Goal: Transaction & Acquisition: Purchase product/service

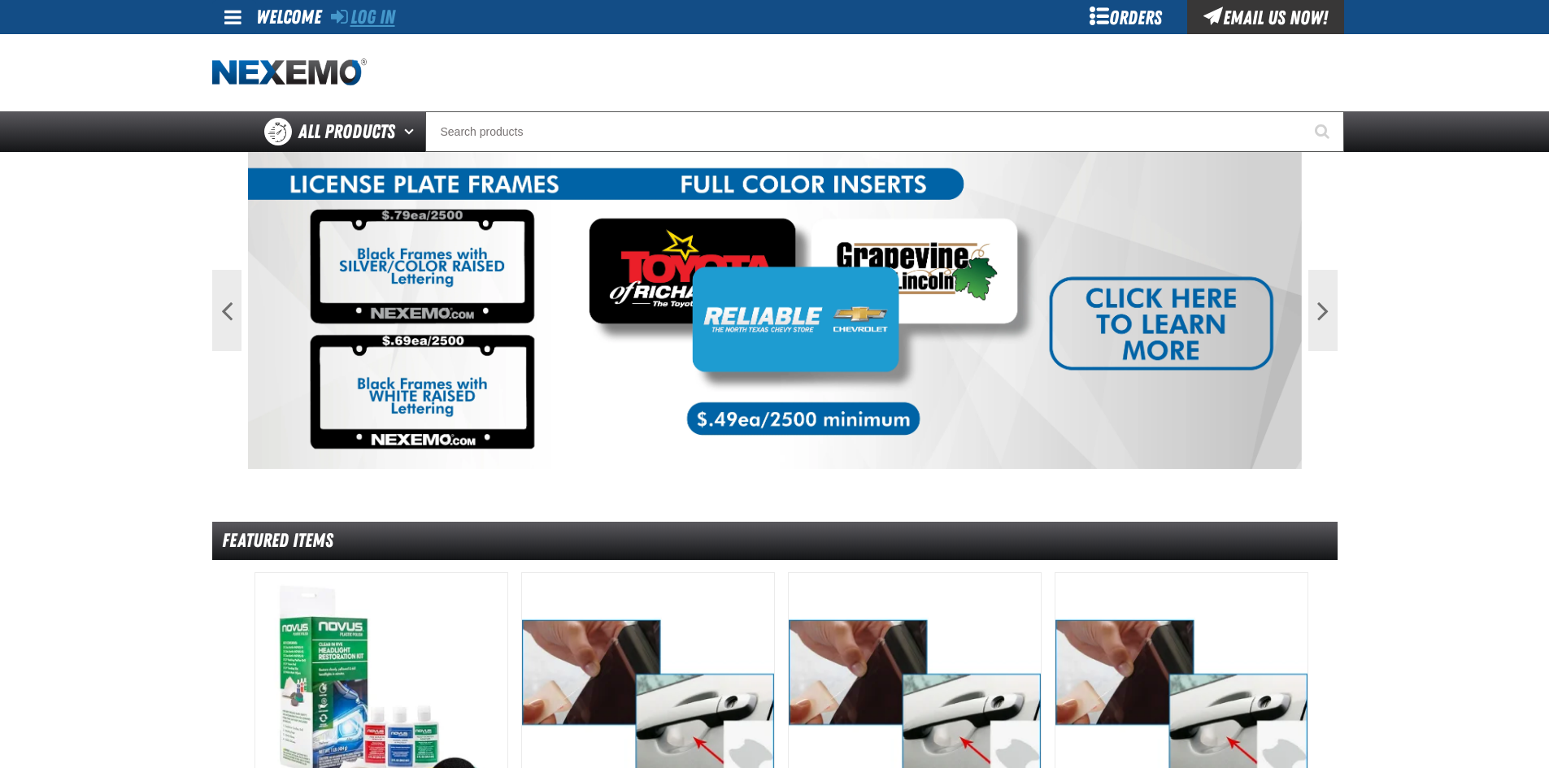
click at [378, 24] on link "Log In" at bounding box center [363, 17] width 64 height 23
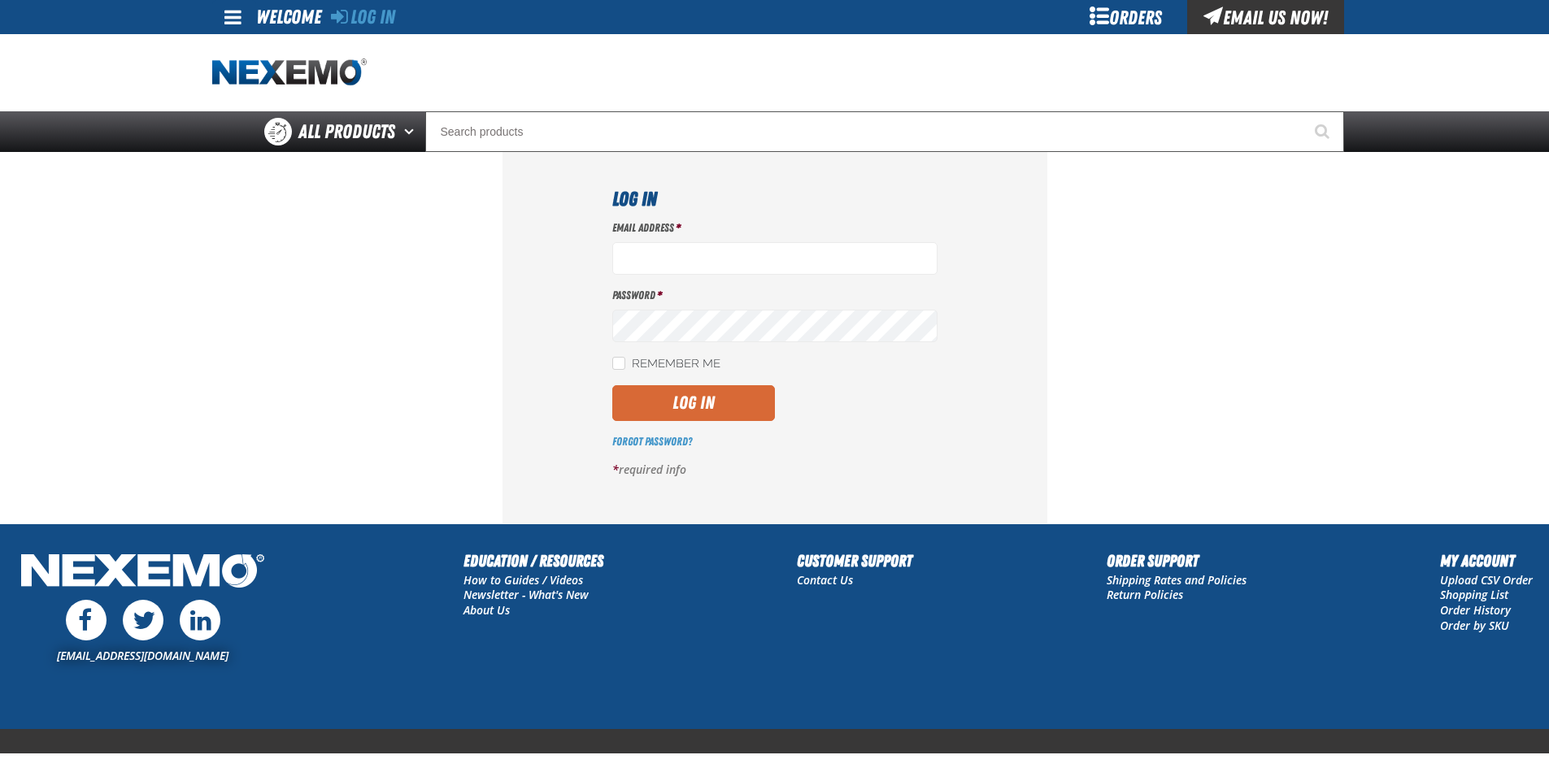
type input "LDominguez@vtaig.com"
click at [697, 404] on button "Log In" at bounding box center [693, 403] width 163 height 36
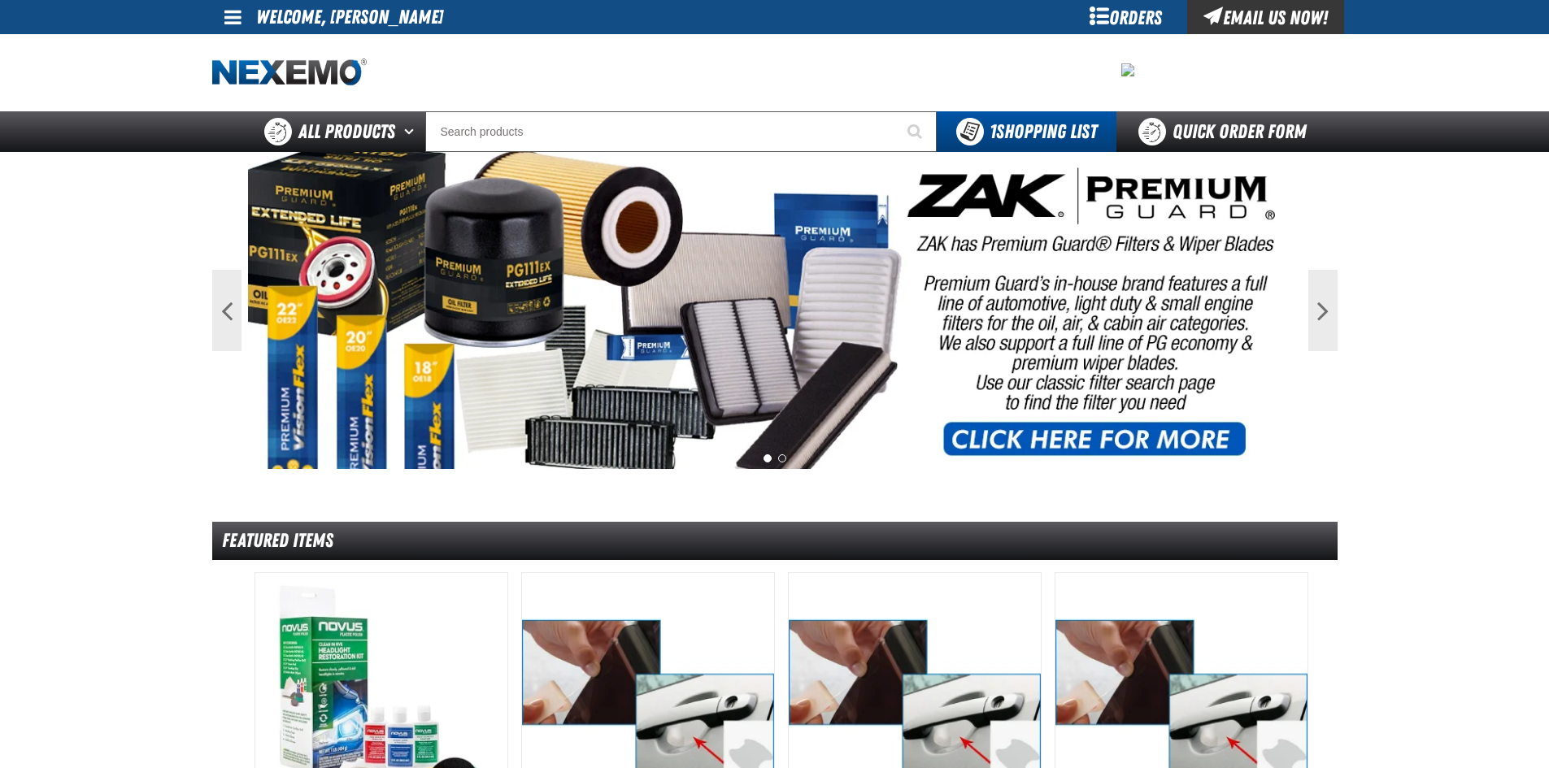
click at [237, 32] on link at bounding box center [234, 17] width 44 height 34
click at [244, 46] on link "My Account My Account" at bounding box center [256, 48] width 72 height 15
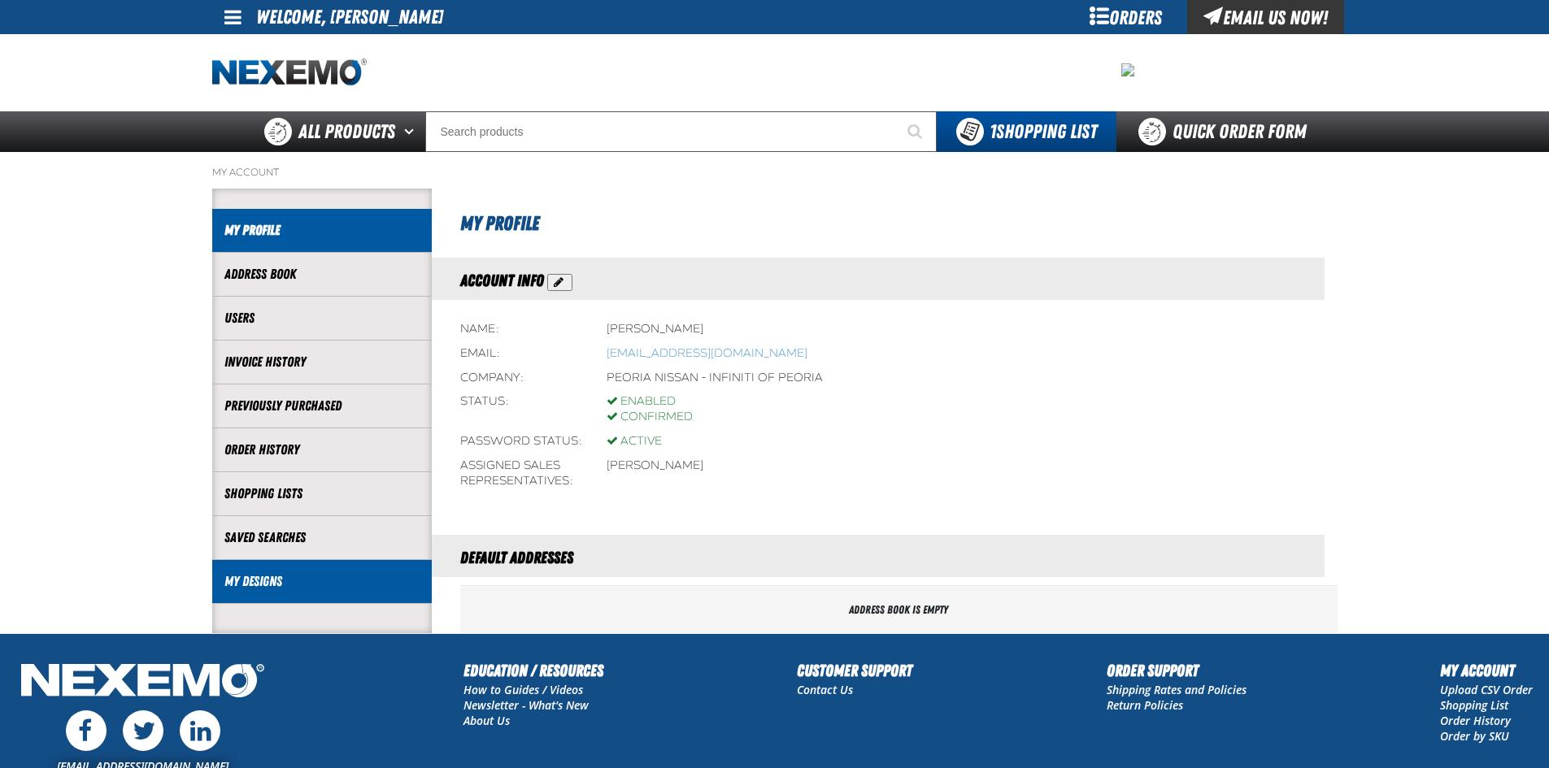
click at [238, 594] on li "My Designs" at bounding box center [322, 582] width 220 height 44
click at [240, 589] on link "My Designs" at bounding box center [321, 581] width 195 height 19
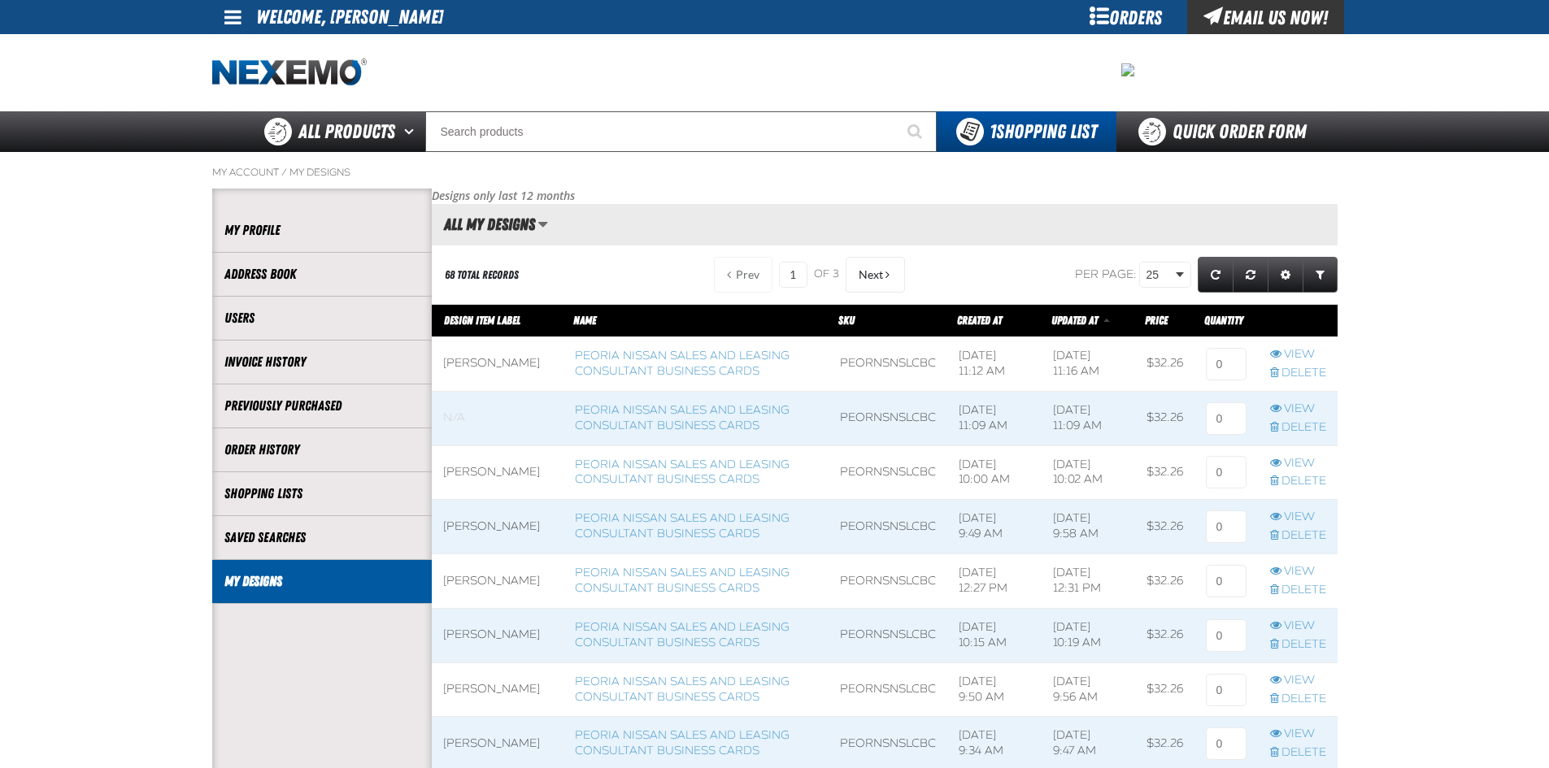
scroll to position [1, 1]
click at [672, 376] on link "Peoria Nissan Sales and Leasing Consultant Business Cards" at bounding box center [682, 363] width 215 height 29
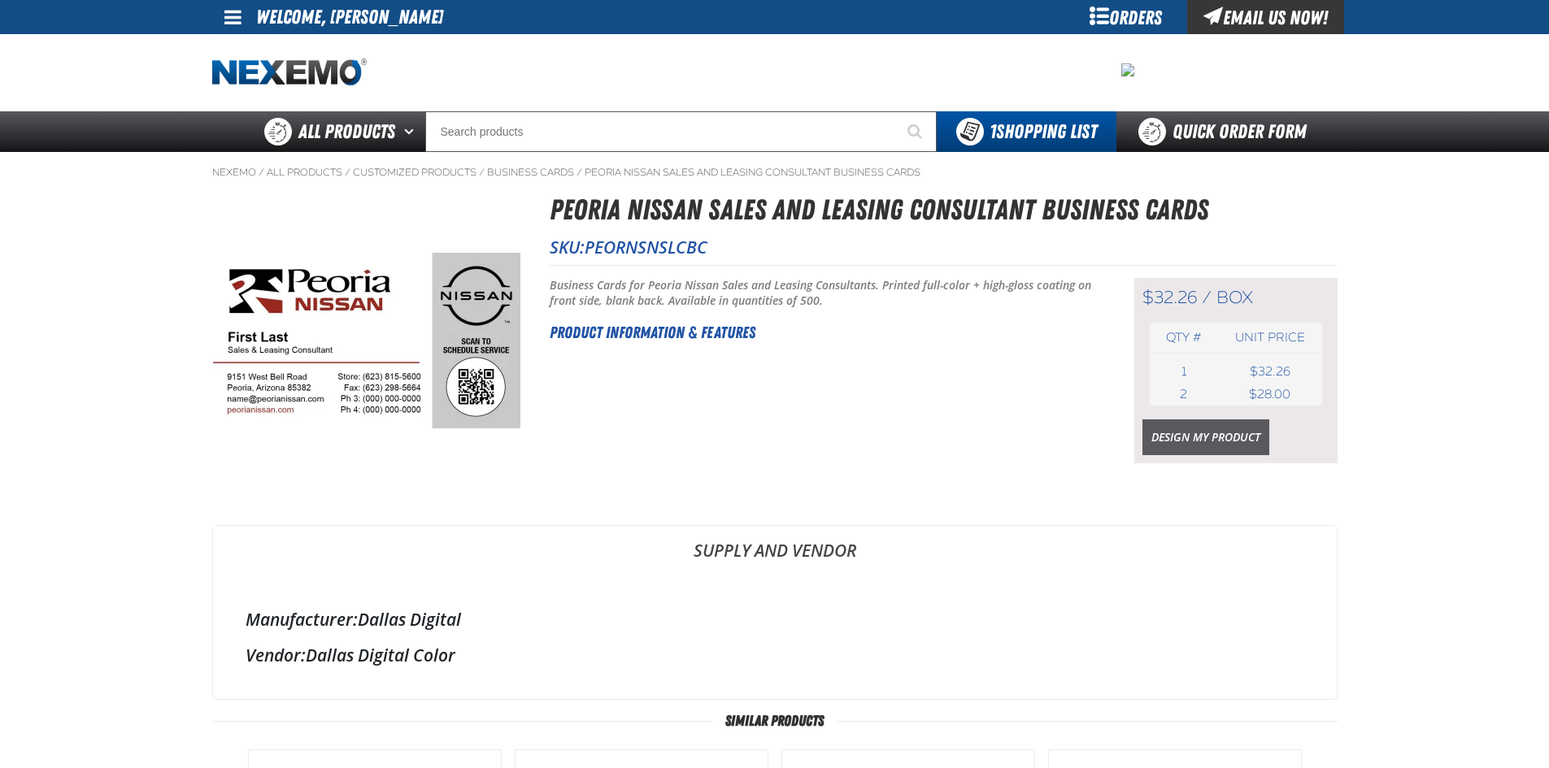
click at [1159, 443] on link "Design My Product" at bounding box center [1205, 438] width 127 height 36
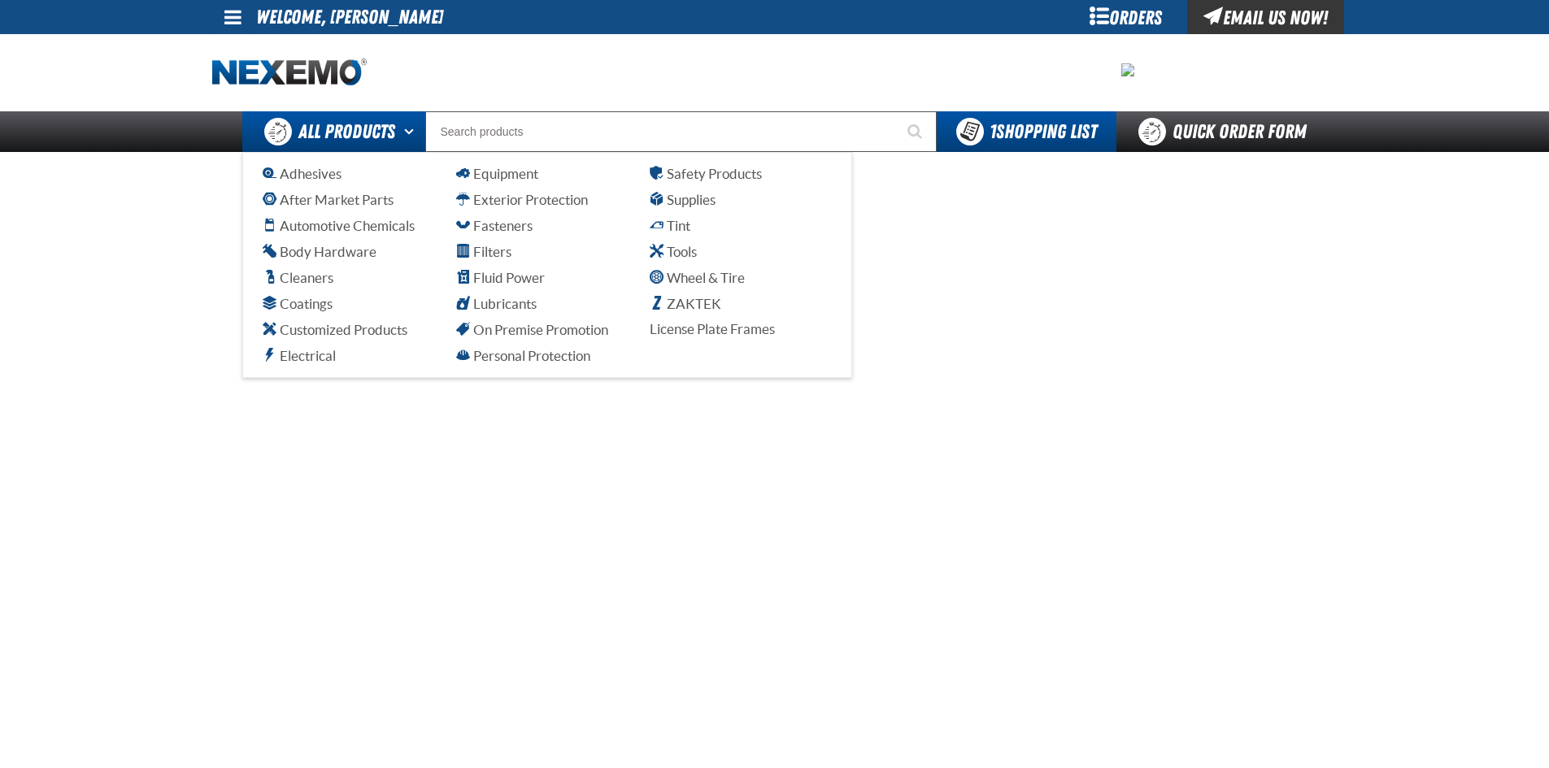
click at [328, 137] on span "All Products" at bounding box center [346, 131] width 97 height 29
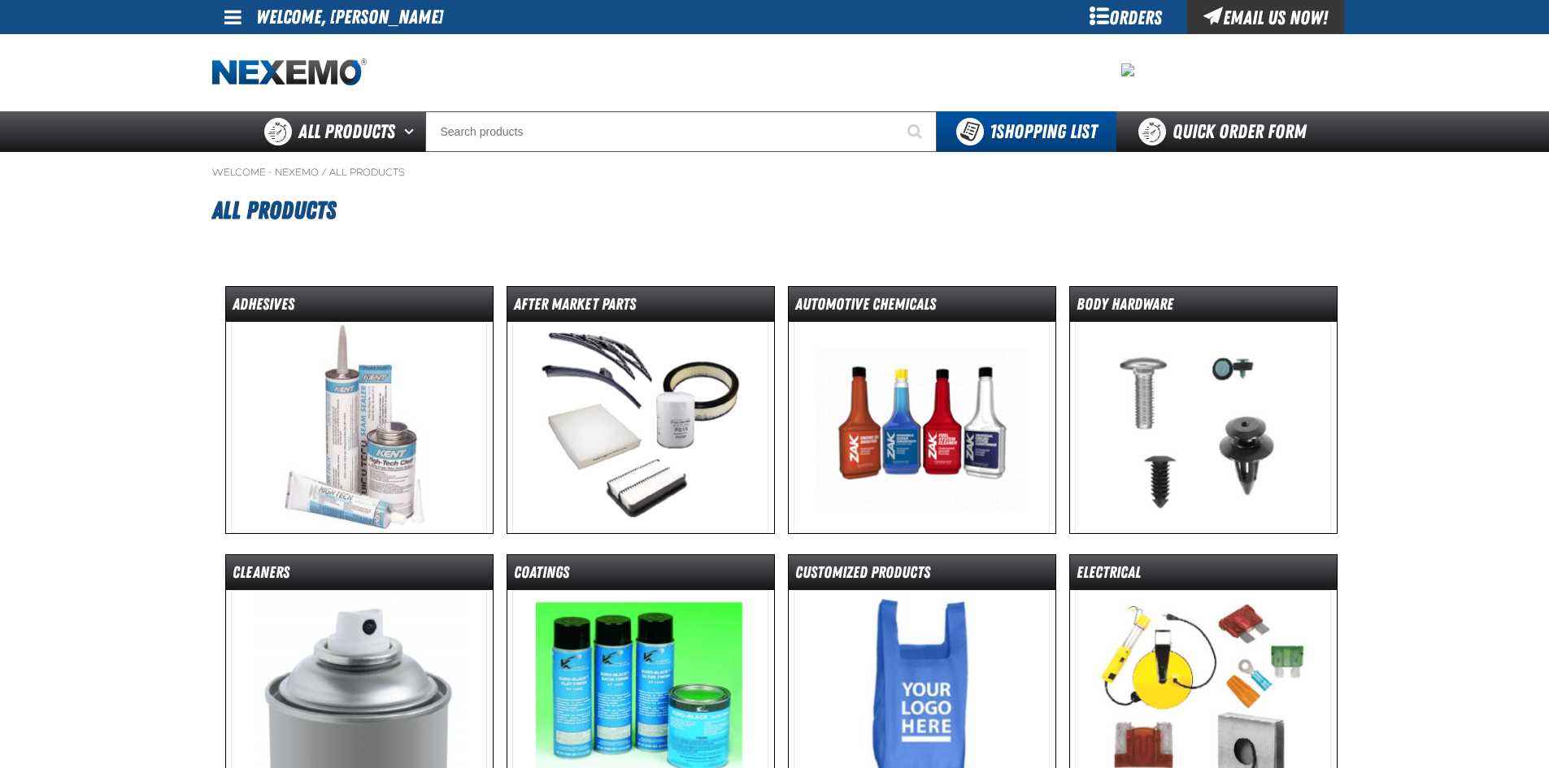
click at [217, 20] on link at bounding box center [234, 17] width 44 height 34
click at [267, 46] on link "My Account My Account" at bounding box center [256, 48] width 72 height 15
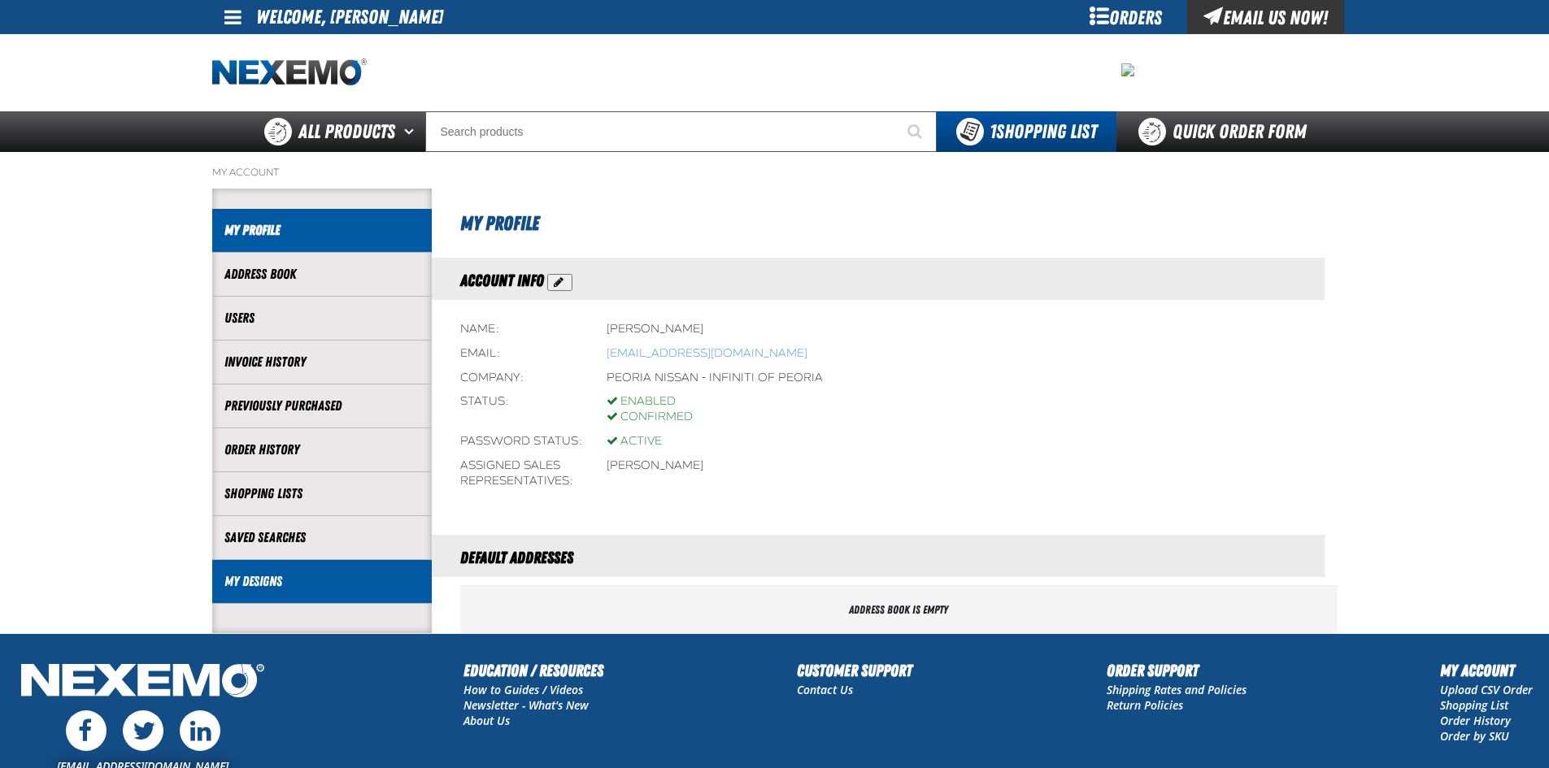
click at [254, 593] on li "My Designs" at bounding box center [322, 582] width 220 height 44
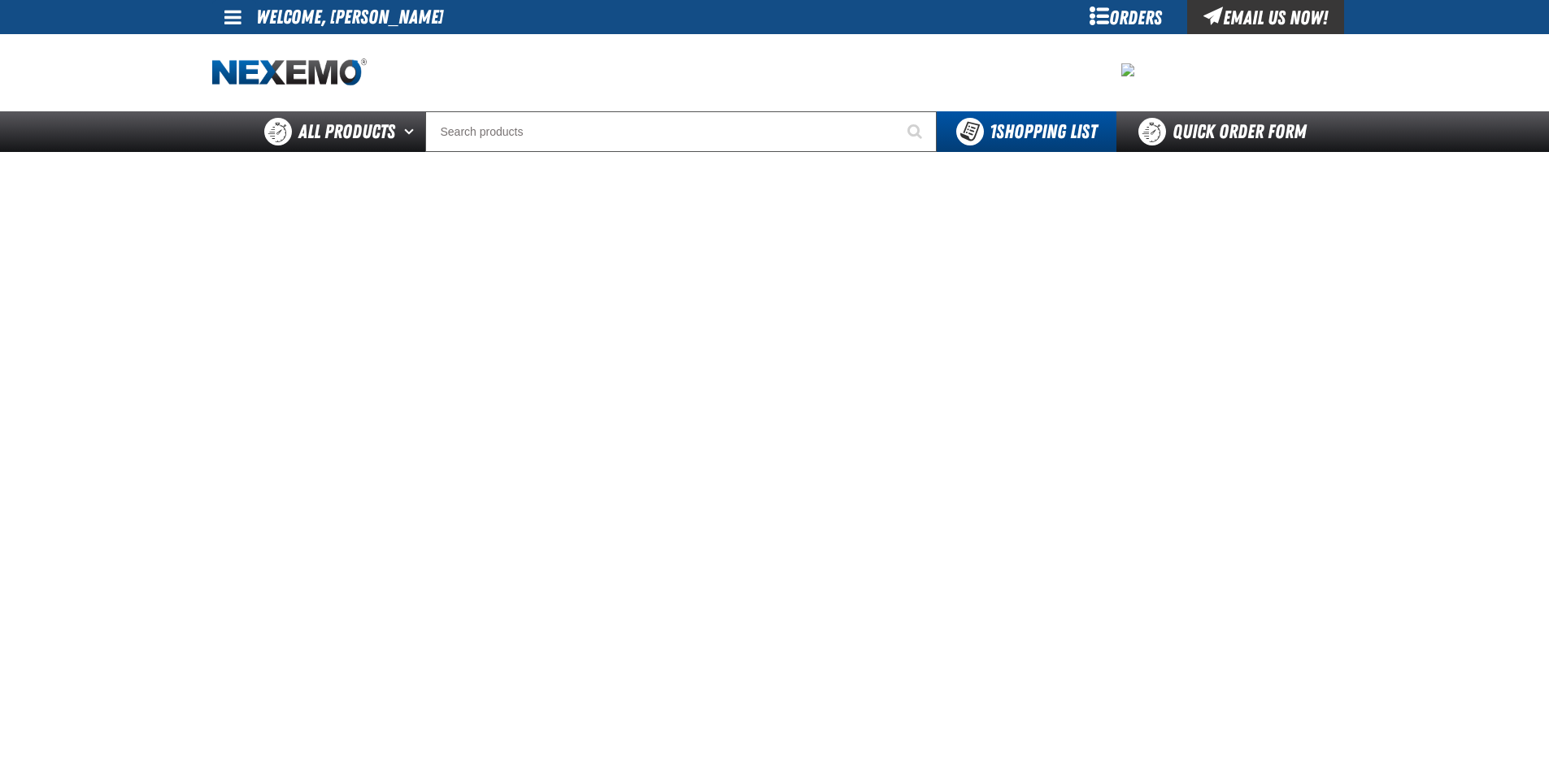
click at [1377, 303] on main at bounding box center [774, 536] width 1549 height 768
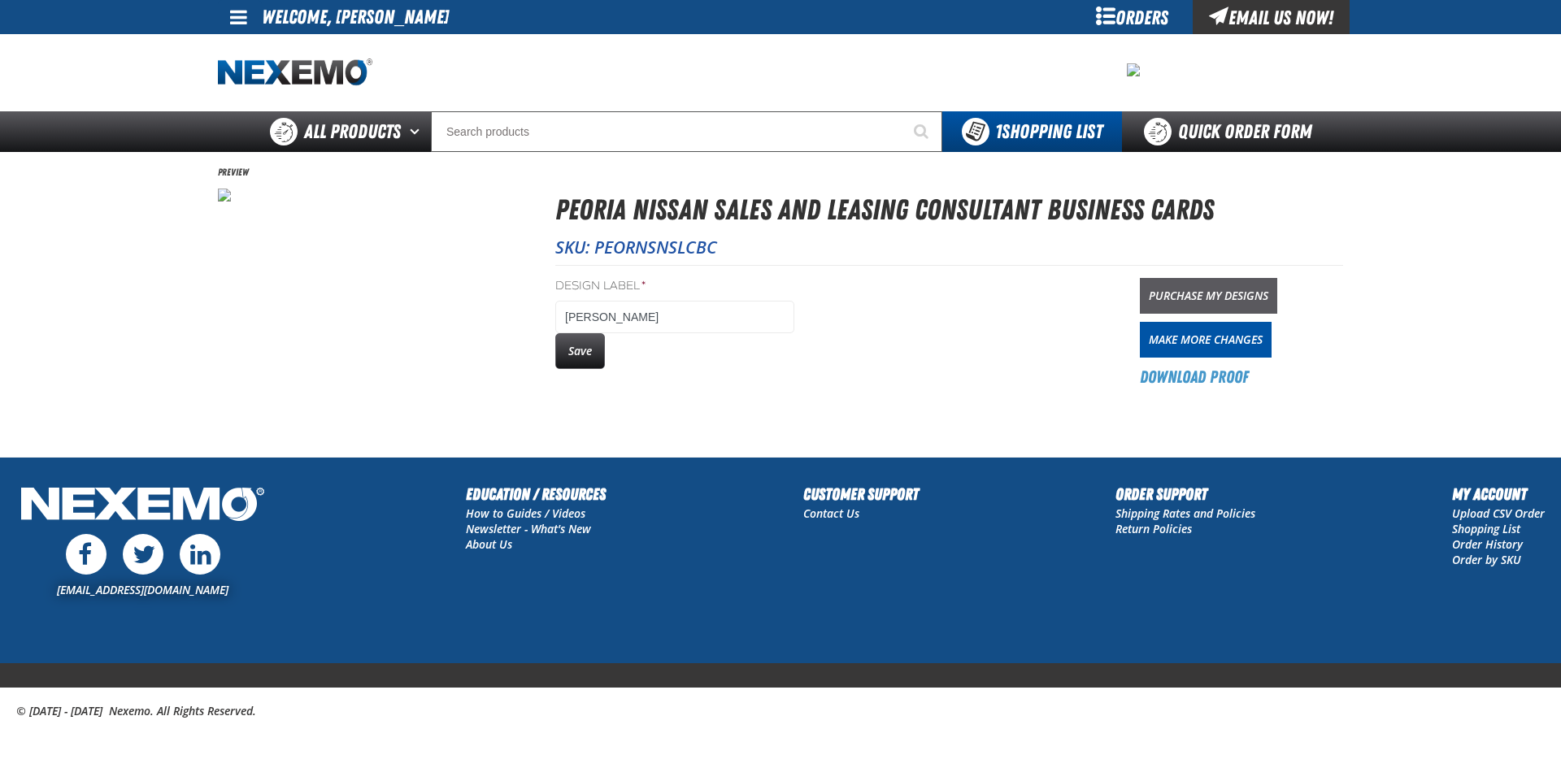
click at [1193, 283] on link "Purchase My Designs" at bounding box center [1208, 296] width 137 height 36
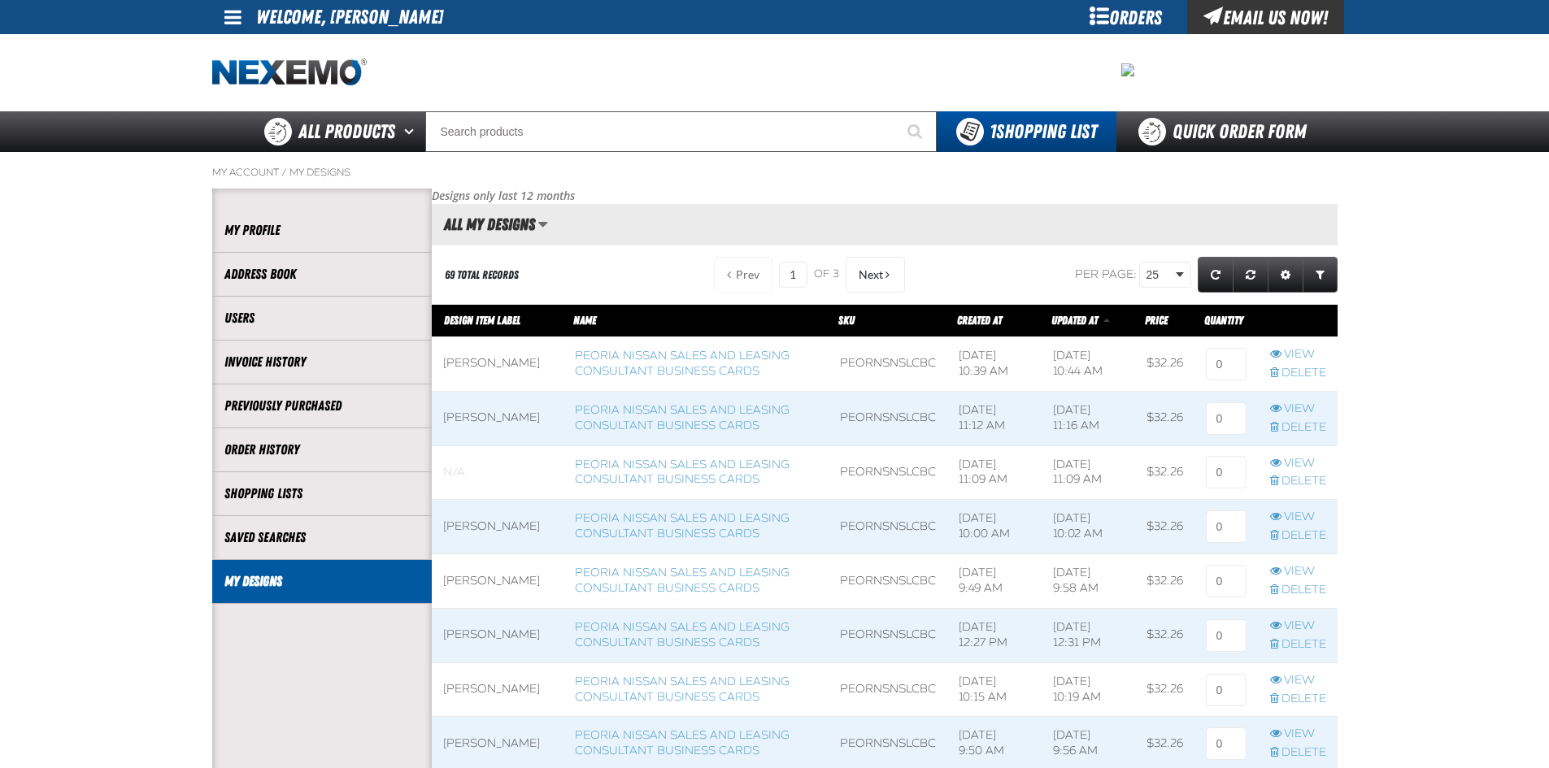
scroll to position [1, 1]
click at [1219, 362] on input at bounding box center [1226, 364] width 41 height 33
type input "1"
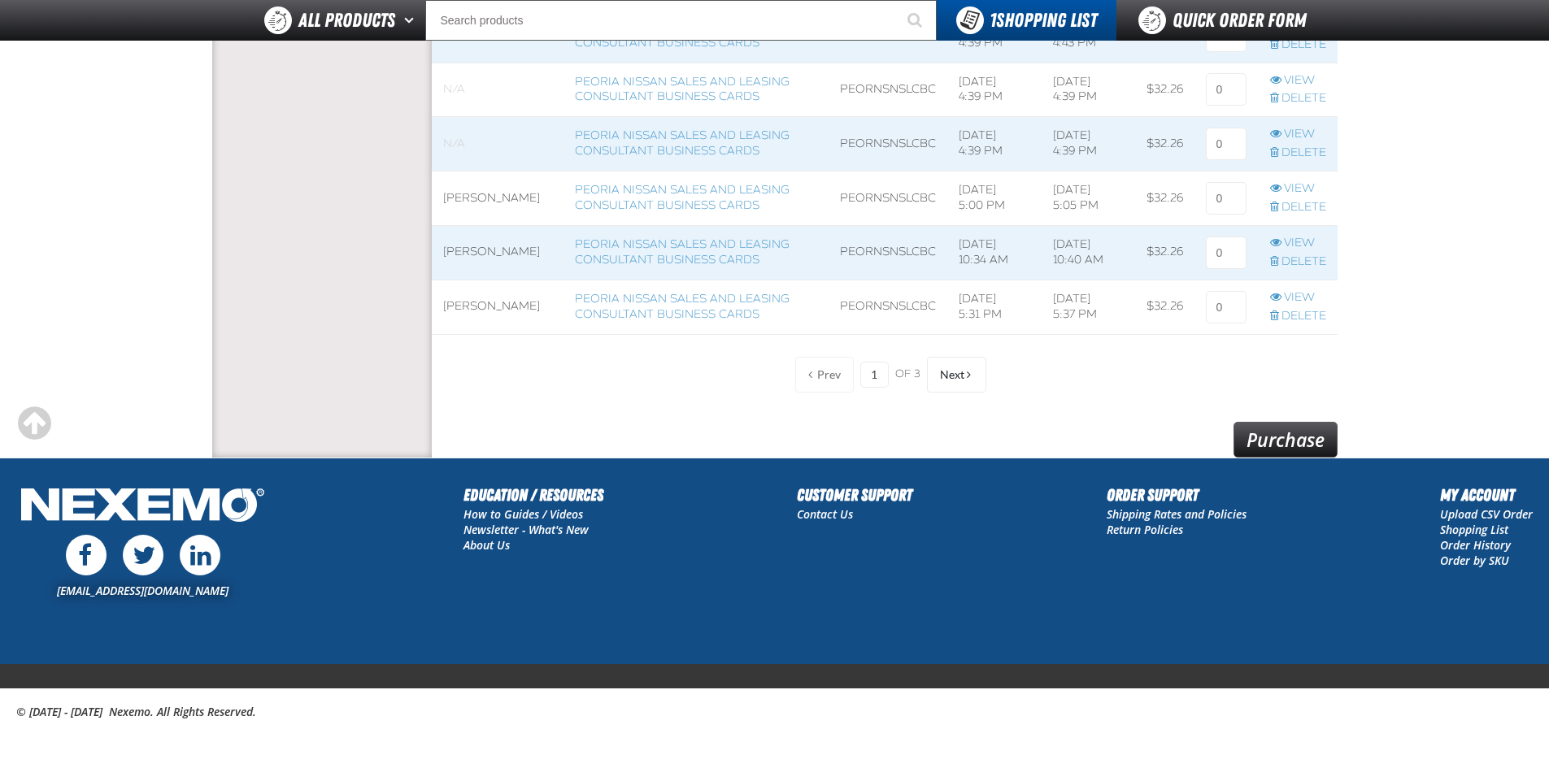
scroll to position [1320, 0]
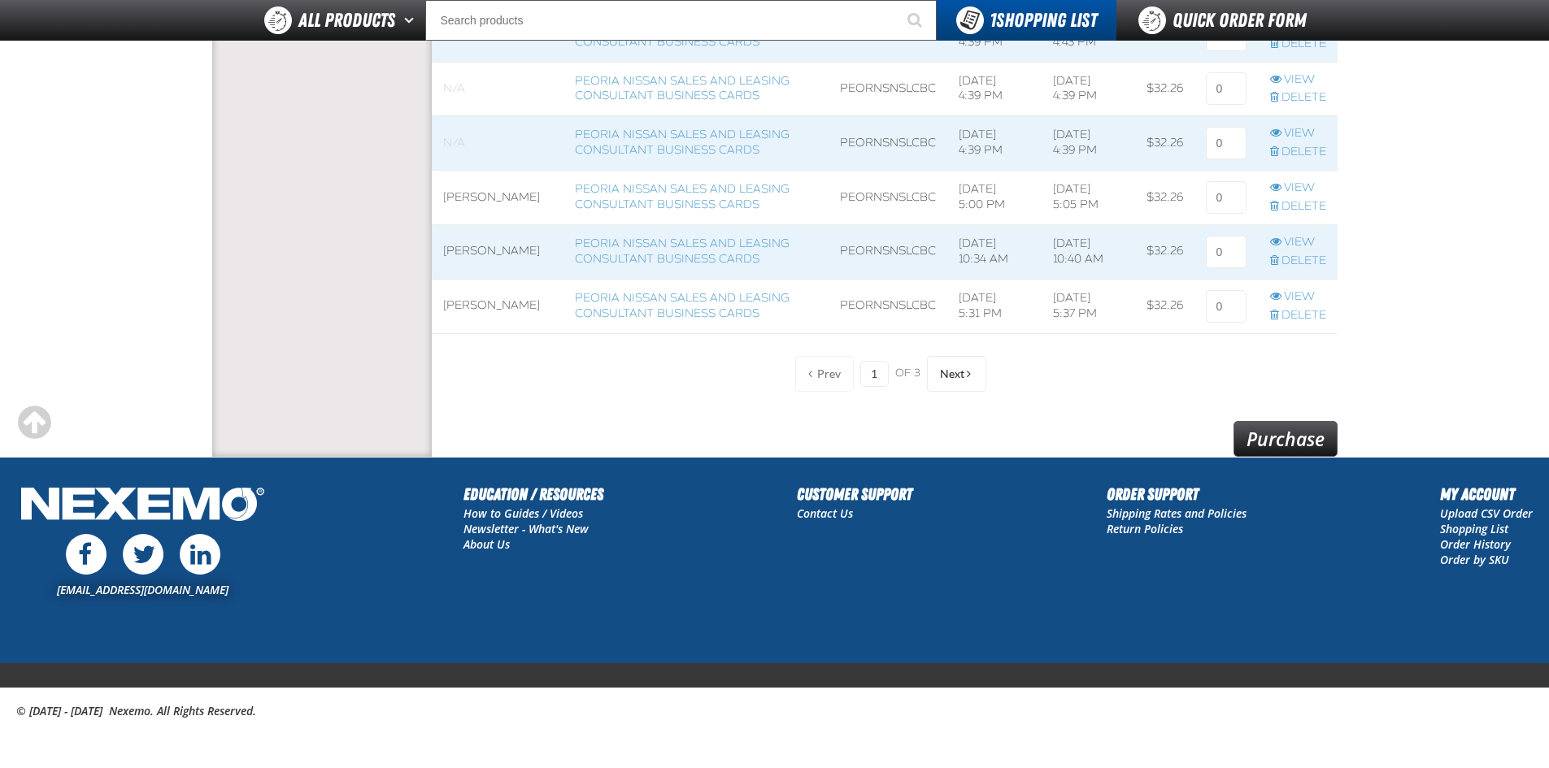
click at [1298, 445] on link "Purchase" at bounding box center [1285, 439] width 104 height 36
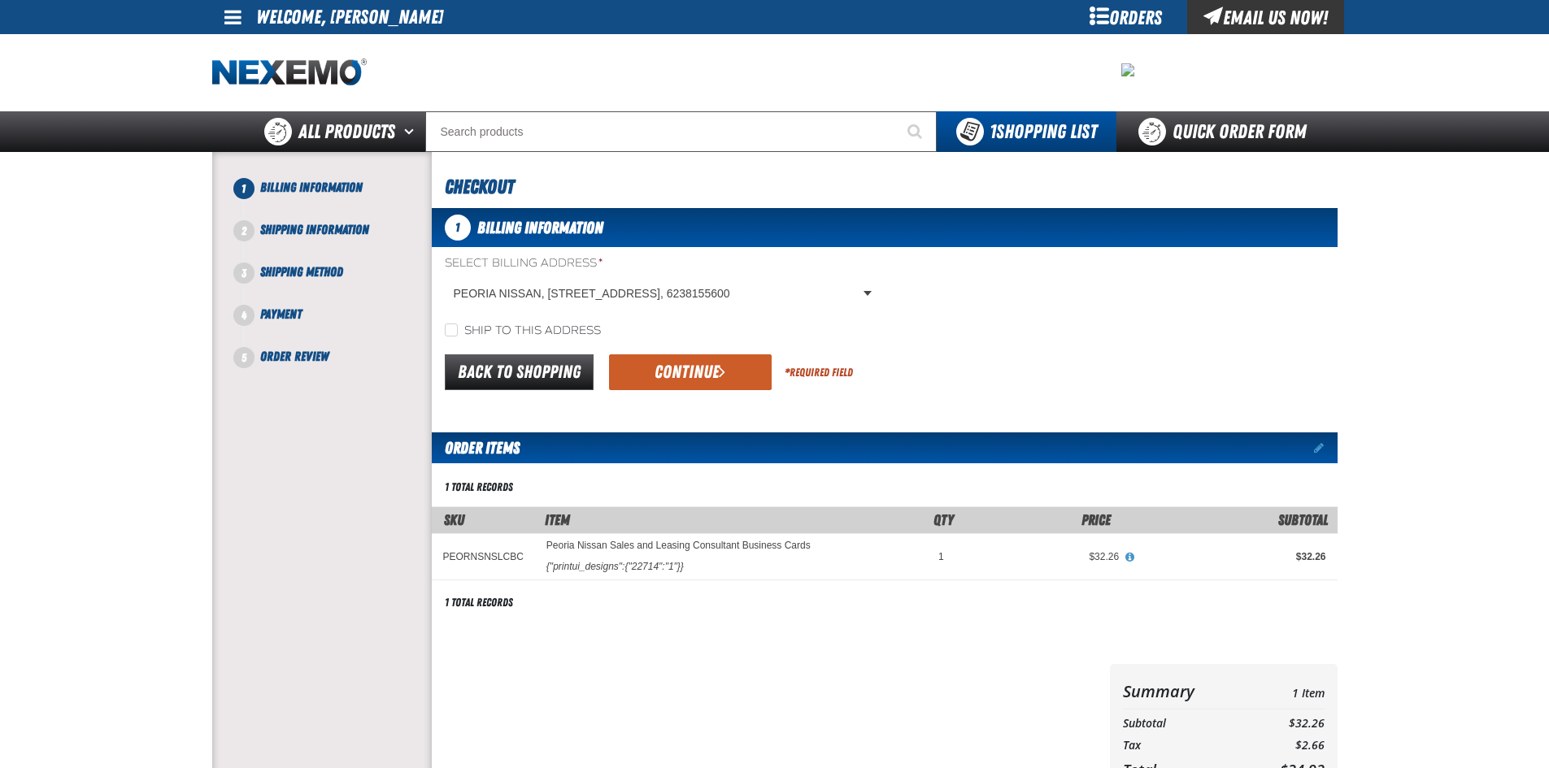
click at [640, 374] on button "Continue" at bounding box center [690, 372] width 163 height 36
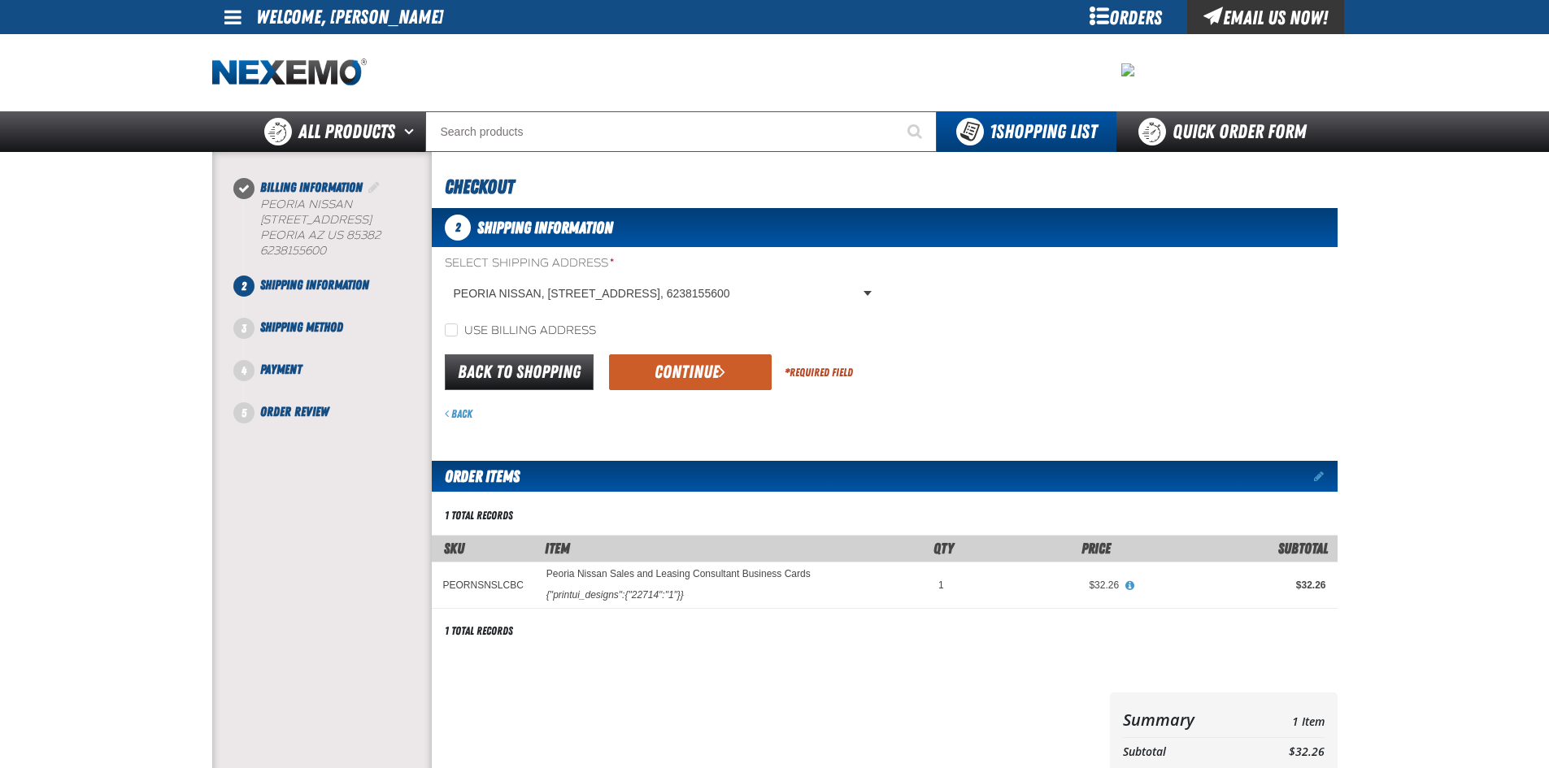
click at [658, 384] on button "Continue" at bounding box center [690, 372] width 163 height 36
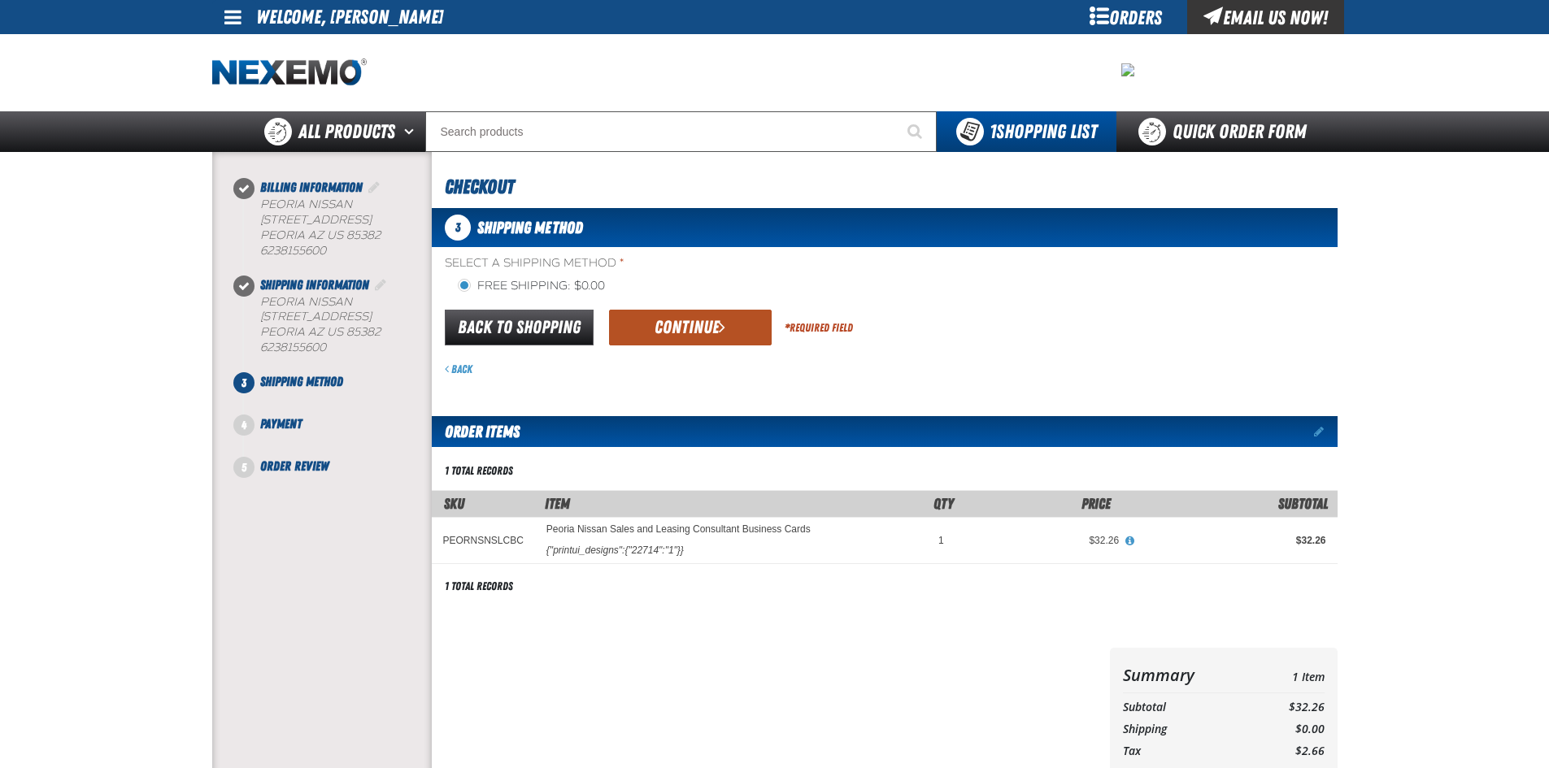
click at [701, 342] on button "Continue" at bounding box center [690, 328] width 163 height 36
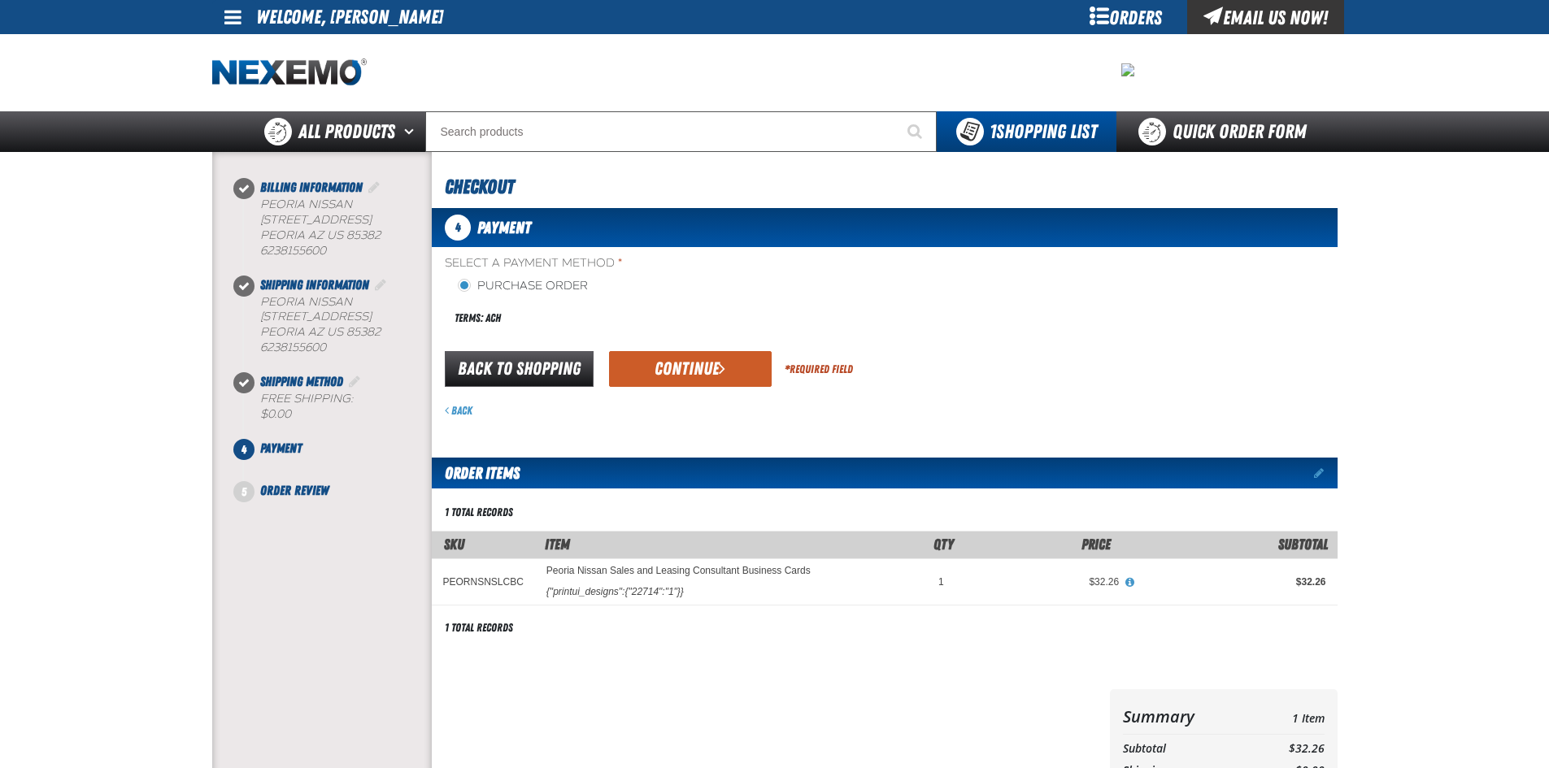
click at [731, 366] on button "Continue" at bounding box center [690, 369] width 163 height 36
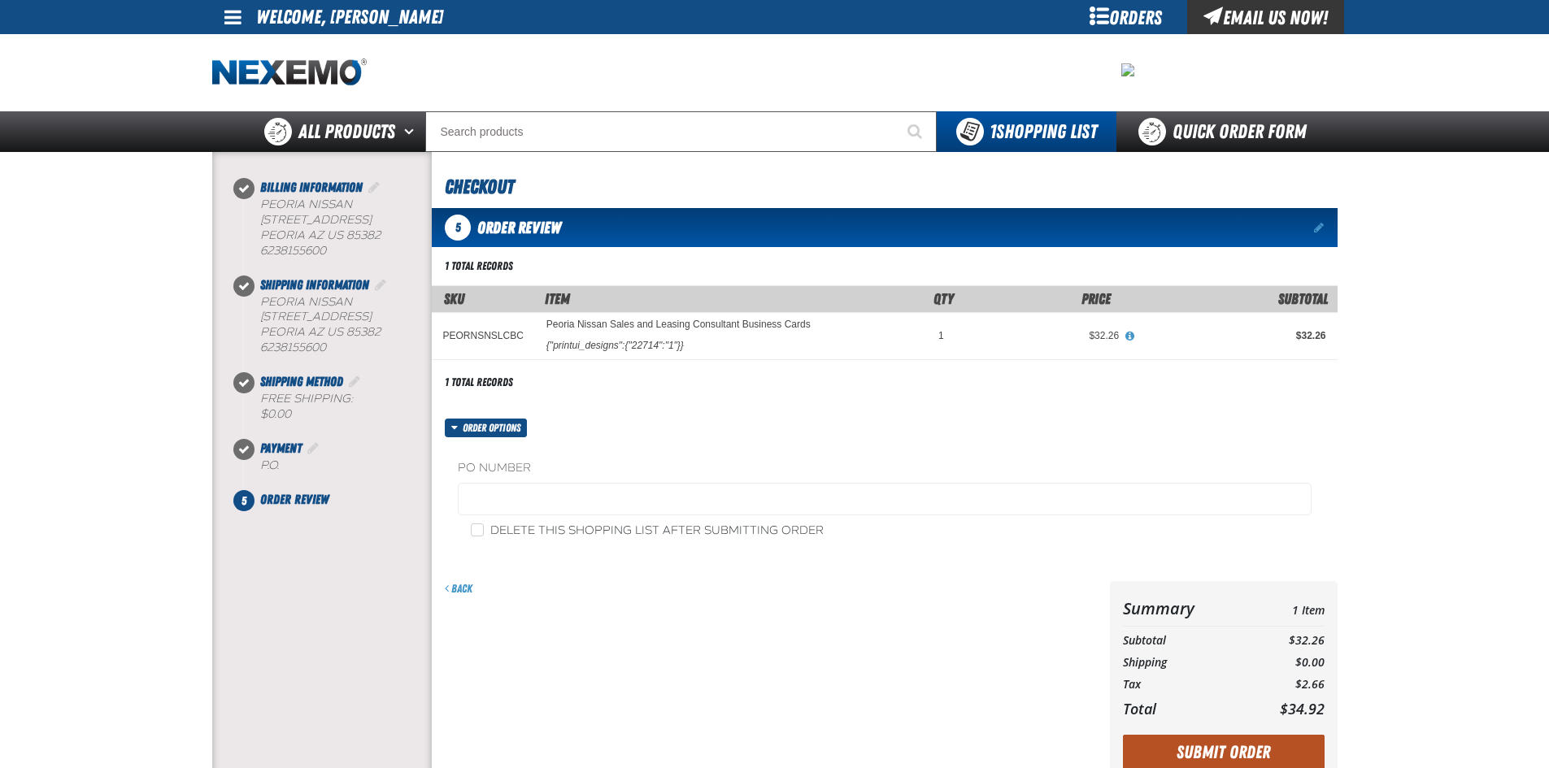
click at [1233, 754] on button "Submit Order" at bounding box center [1224, 753] width 202 height 36
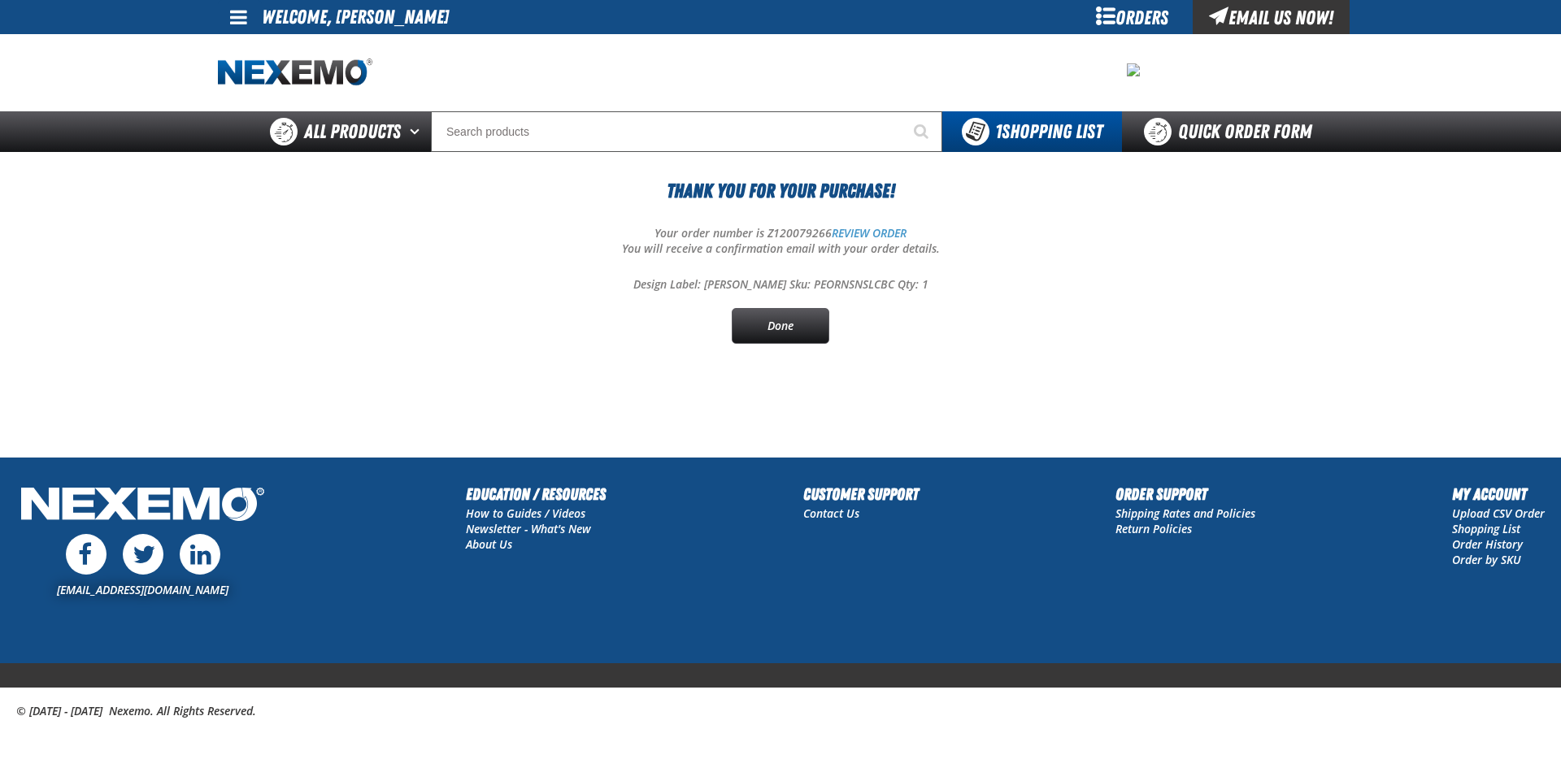
click at [754, 305] on div "Thank You For Your Purchase! Your order number is Z120079266 REVIEW ORDER You w…" at bounding box center [780, 259] width 1125 height 167
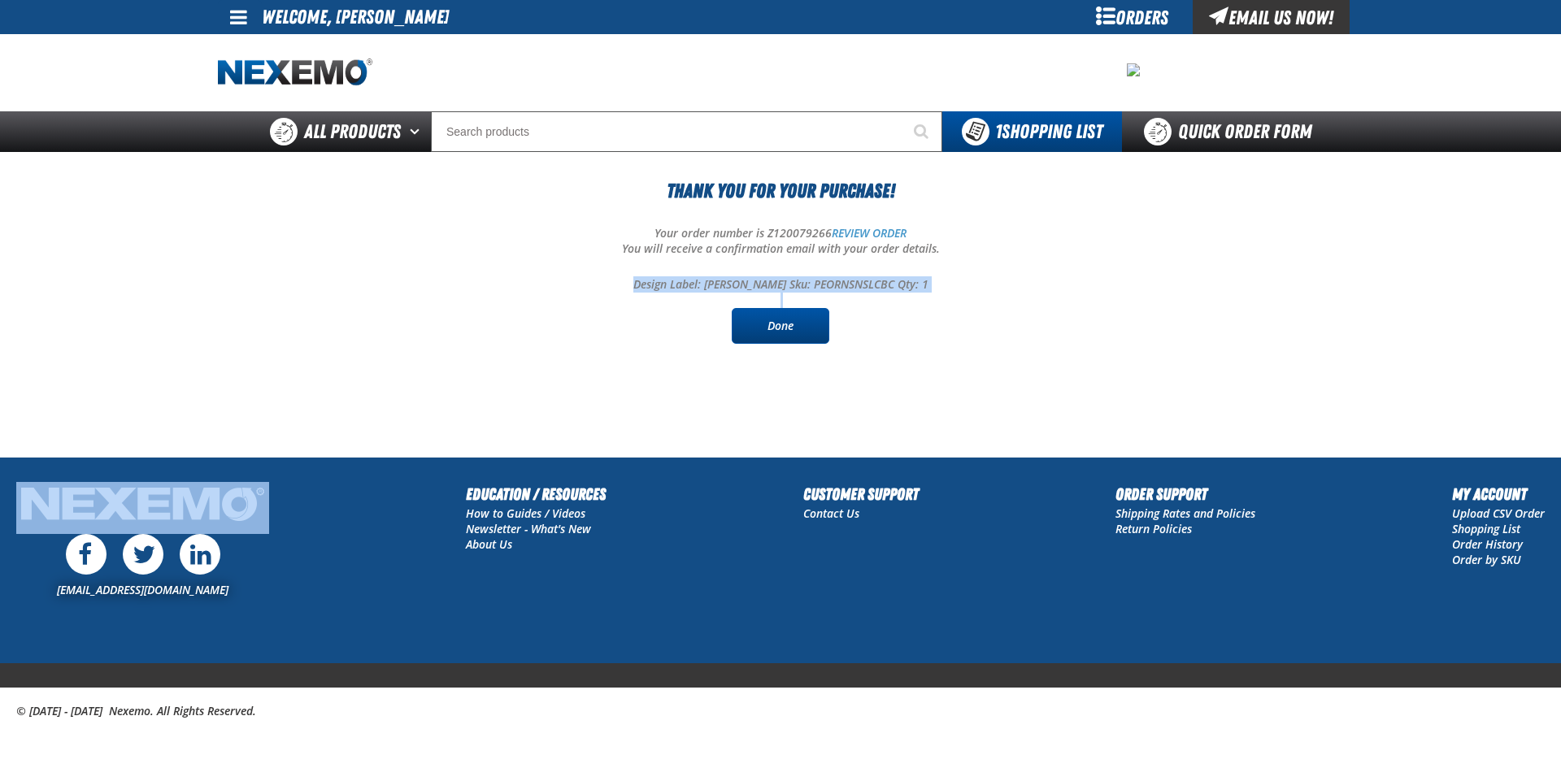
click at [753, 307] on div "Thank You For Your Purchase! Your order number is Z120079266 REVIEW ORDER You w…" at bounding box center [780, 259] width 1125 height 167
click at [750, 313] on link "Done" at bounding box center [781, 326] width 98 height 36
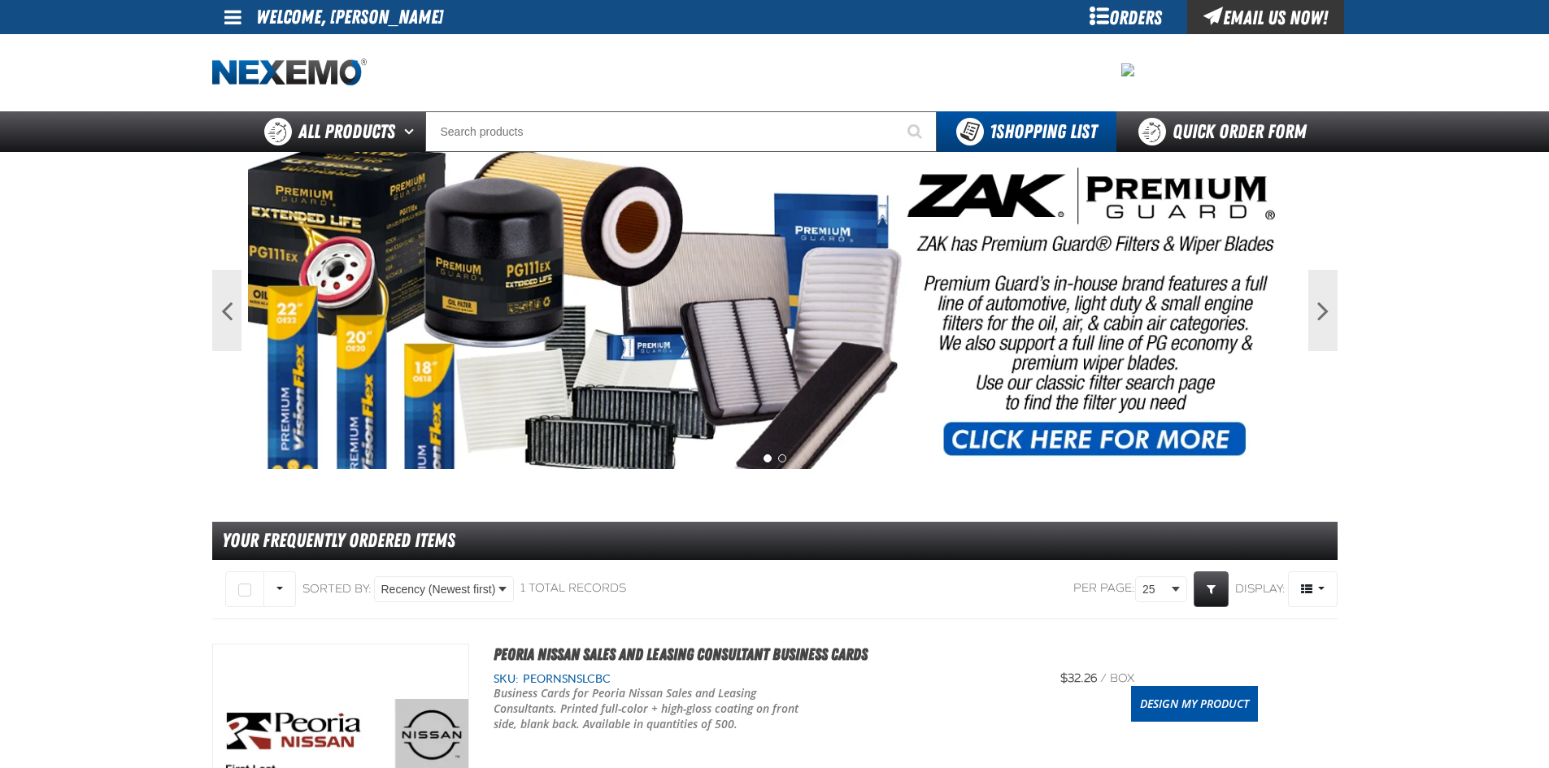
drag, startPoint x: 303, startPoint y: 28, endPoint x: 314, endPoint y: 30, distance: 10.8
click at [309, 30] on li "Welcome, [PERSON_NAME]" at bounding box center [349, 17] width 187 height 34
drag, startPoint x: 338, startPoint y: 16, endPoint x: 401, endPoint y: 32, distance: 64.5
click at [355, 24] on li "Welcome, [PERSON_NAME]" at bounding box center [349, 17] width 187 height 34
click at [216, 11] on link at bounding box center [234, 17] width 44 height 34
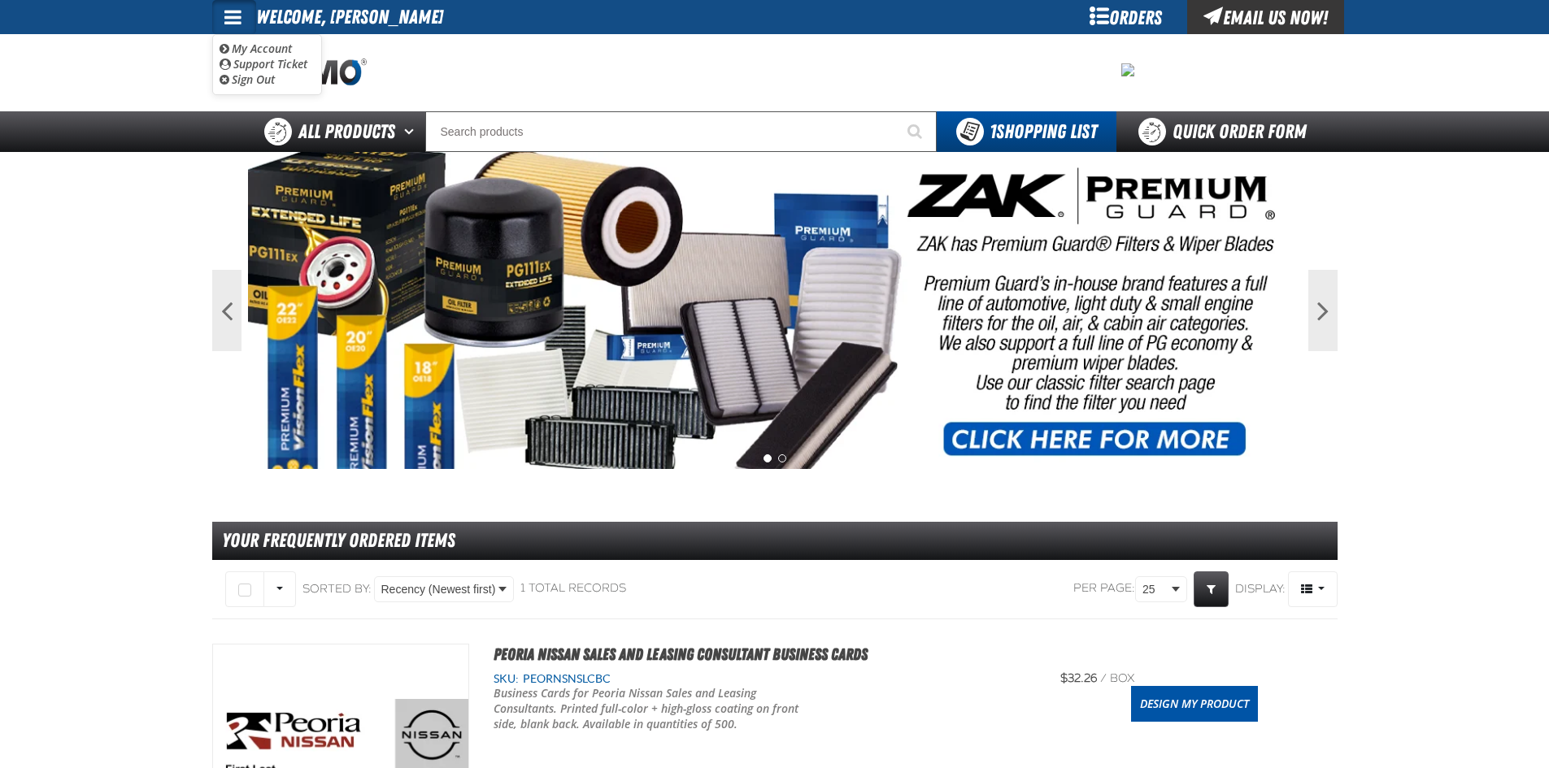
click at [272, 91] on ul "My Account My Account Support Ticket Support Ticket Sign Out Sign Out" at bounding box center [267, 64] width 110 height 61
click at [271, 84] on img at bounding box center [289, 73] width 154 height 28
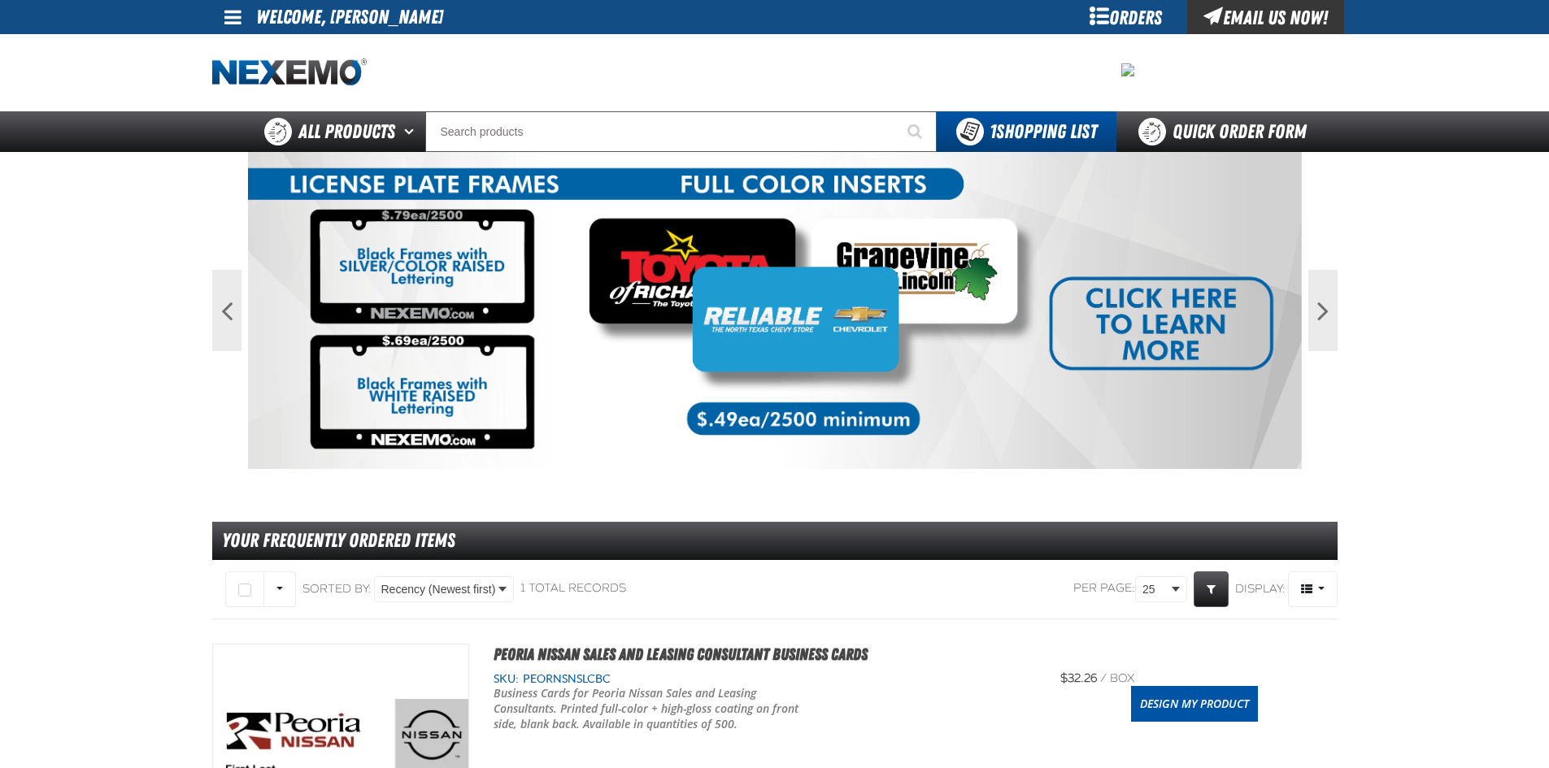
click at [233, 12] on span at bounding box center [232, 17] width 17 height 20
click at [223, 76] on span "Sign Out" at bounding box center [225, 79] width 10 height 11
click at [223, 76] on img at bounding box center [289, 73] width 154 height 28
